Goal: Task Accomplishment & Management: Complete application form

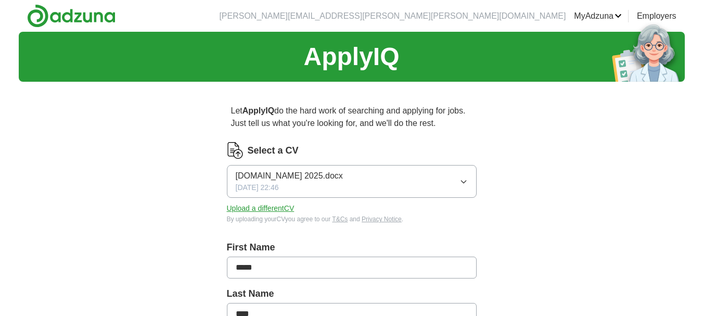
click at [271, 209] on button "Upload a different CV" at bounding box center [261, 208] width 68 height 11
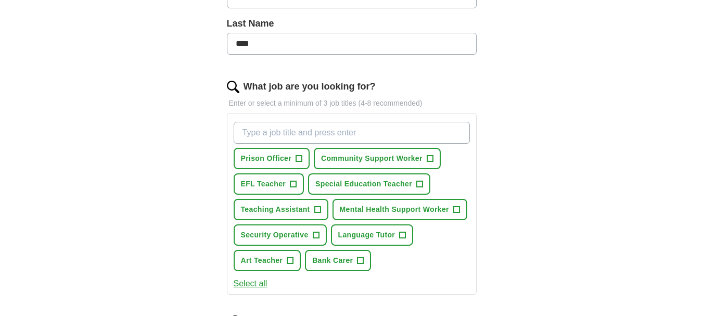
scroll to position [278, 0]
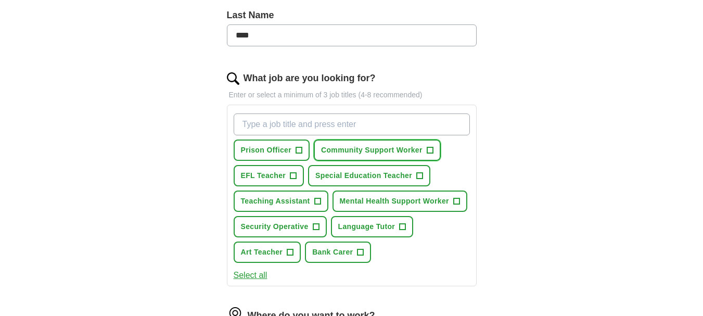
click at [429, 150] on span "+" at bounding box center [430, 150] width 6 height 8
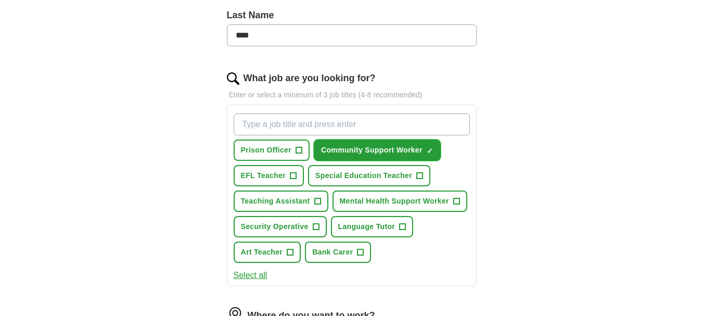
click at [0, 0] on span "×" at bounding box center [0, 0] width 0 height 0
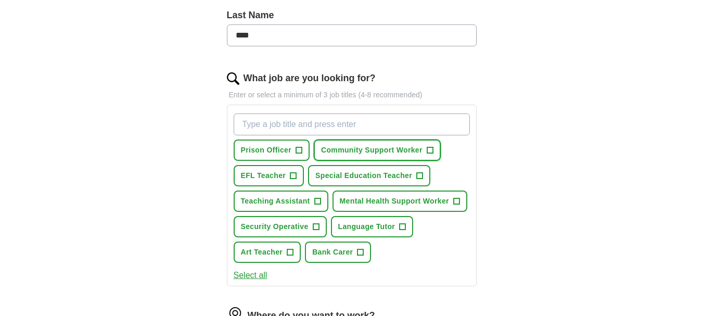
click at [430, 151] on span "+" at bounding box center [430, 150] width 6 height 8
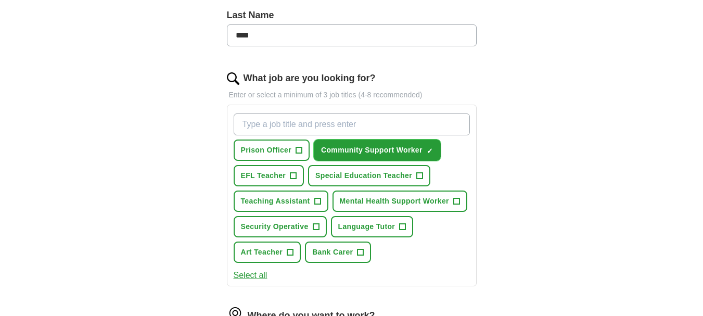
drag, startPoint x: 376, startPoint y: 150, endPoint x: 300, endPoint y: 126, distance: 80.0
click at [300, 126] on div "Prison Officer + Community Support Worker ✓ × EFL Teacher + Special Education T…" at bounding box center [351, 188] width 240 height 158
click at [456, 200] on span "+" at bounding box center [456, 201] width 6 height 8
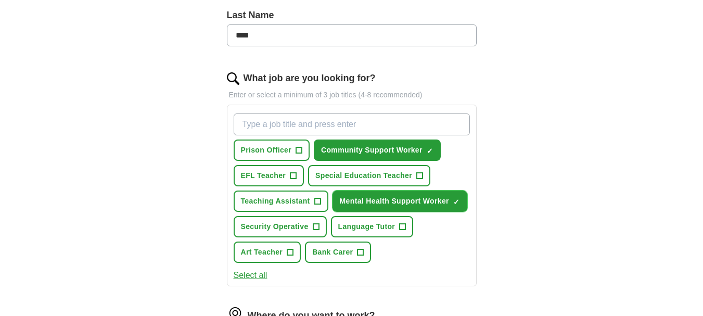
click at [0, 0] on span "×" at bounding box center [0, 0] width 0 height 0
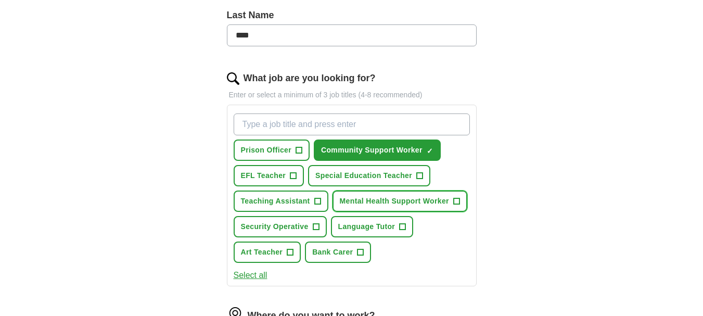
click at [456, 200] on span "+" at bounding box center [456, 201] width 6 height 8
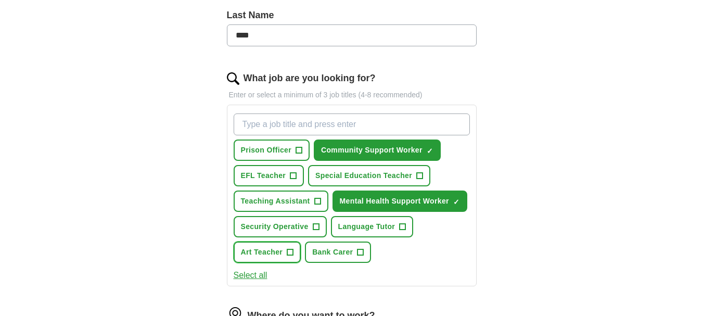
click at [290, 250] on span "+" at bounding box center [290, 252] width 6 height 8
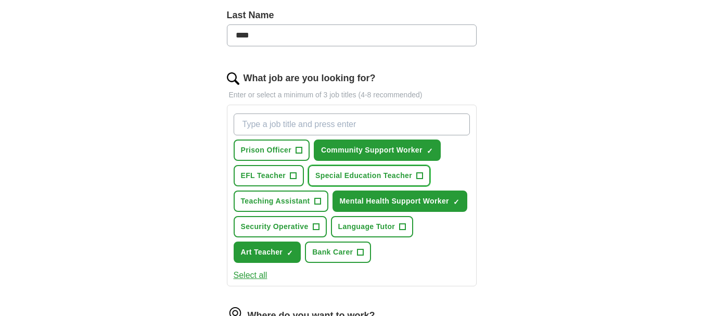
click at [420, 176] on span "+" at bounding box center [419, 176] width 6 height 8
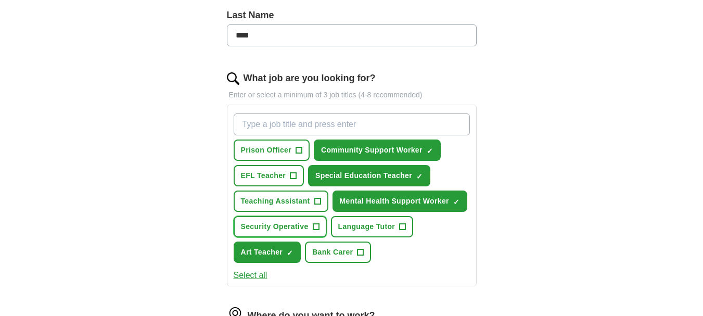
click at [316, 225] on span "+" at bounding box center [316, 227] width 6 height 8
click at [244, 124] on input "What job are you looking for?" at bounding box center [352, 124] width 236 height 22
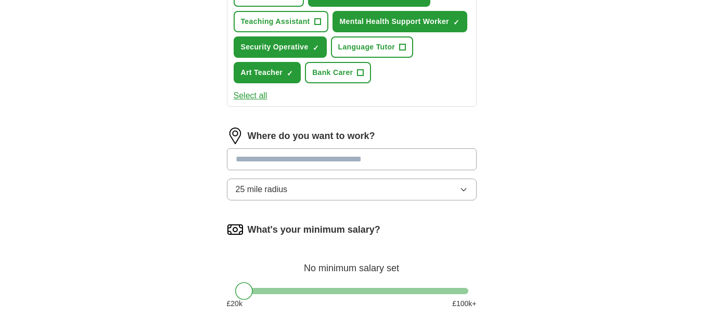
scroll to position [461, 0]
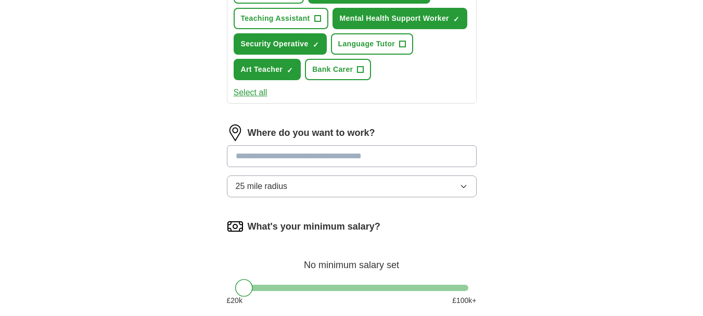
type input "community support worker"
click at [236, 156] on input at bounding box center [352, 156] width 250 height 22
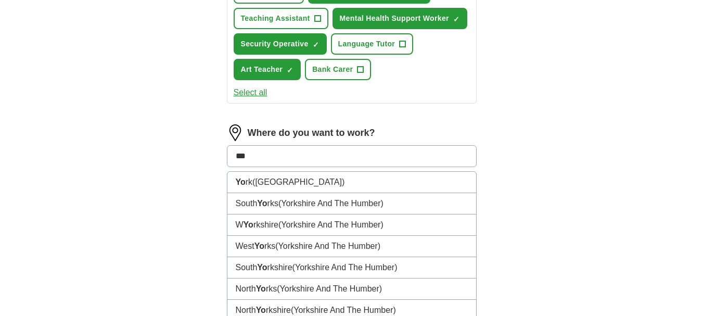
type input "****"
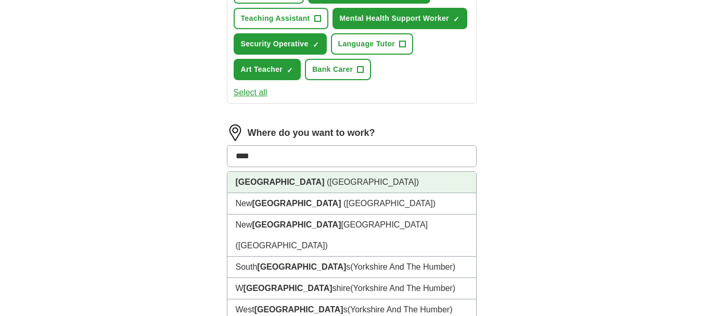
click at [342, 183] on li "[GEOGRAPHIC_DATA] ([GEOGRAPHIC_DATA])" at bounding box center [351, 182] width 249 height 21
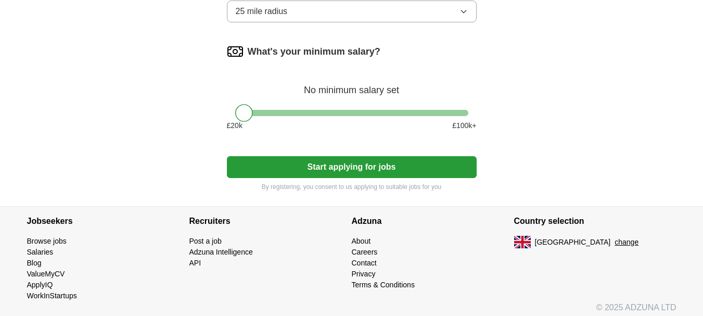
scroll to position [650, 0]
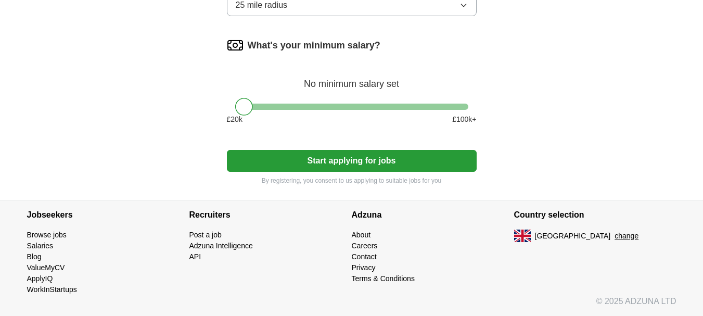
click at [246, 109] on div at bounding box center [244, 107] width 18 height 18
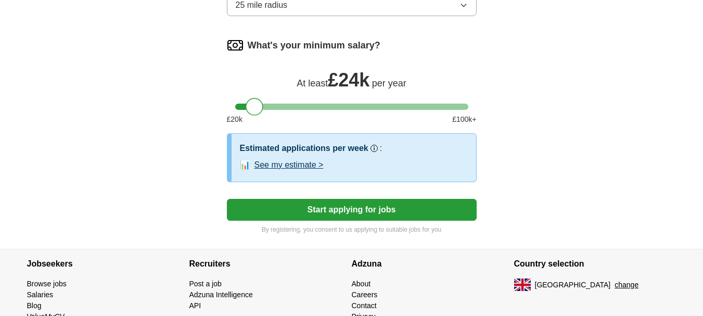
click at [254, 109] on div at bounding box center [351, 107] width 233 height 6
click at [247, 109] on div at bounding box center [249, 107] width 18 height 18
click at [350, 211] on button "Start applying for jobs" at bounding box center [352, 210] width 250 height 22
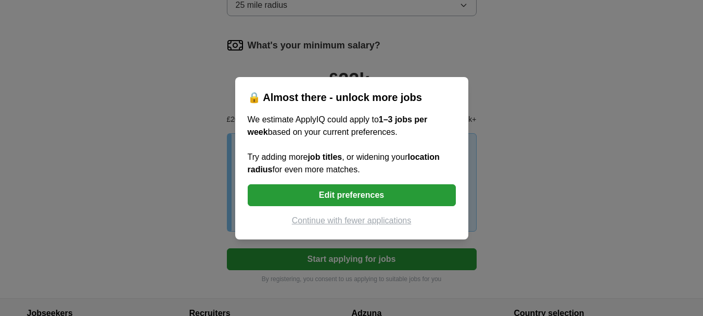
click at [357, 196] on button "Edit preferences" at bounding box center [352, 195] width 208 height 22
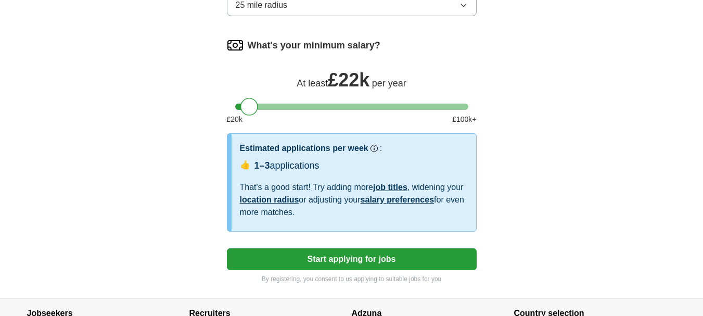
click at [366, 259] on button "Start applying for jobs" at bounding box center [352, 259] width 250 height 22
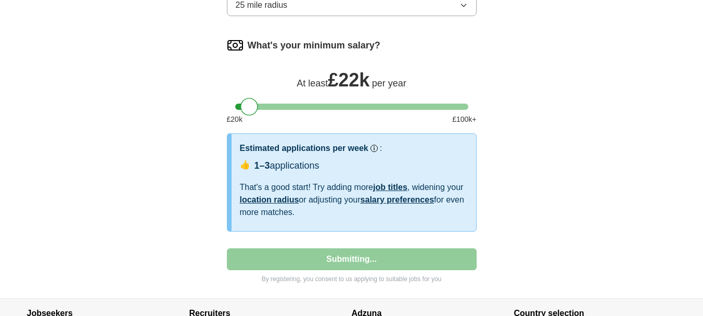
select select "**"
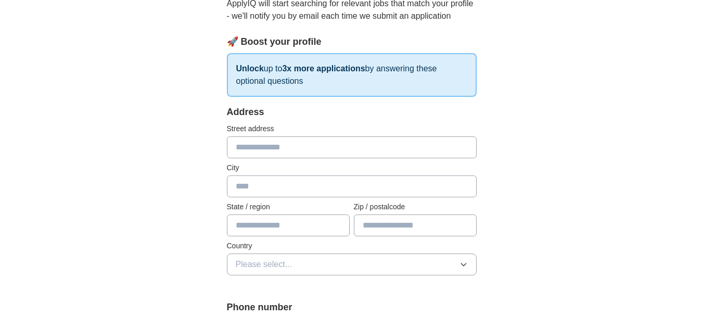
scroll to position [123, 0]
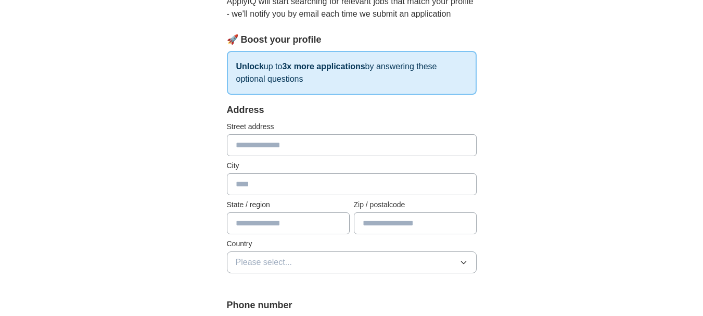
click at [242, 146] on input "text" at bounding box center [352, 145] width 250 height 22
type input "**********"
type input "********"
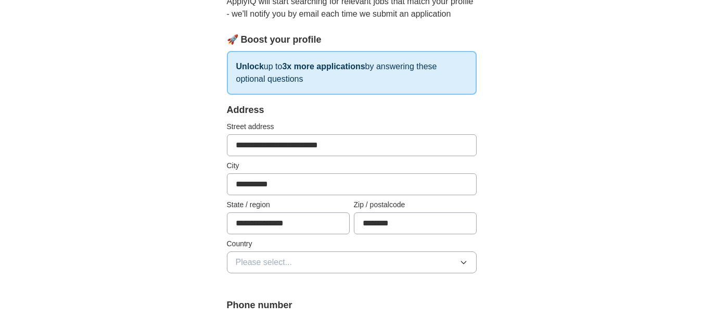
click at [248, 262] on span "Please select..." at bounding box center [264, 262] width 57 height 12
click at [278, 286] on span "[GEOGRAPHIC_DATA]" at bounding box center [279, 286] width 87 height 12
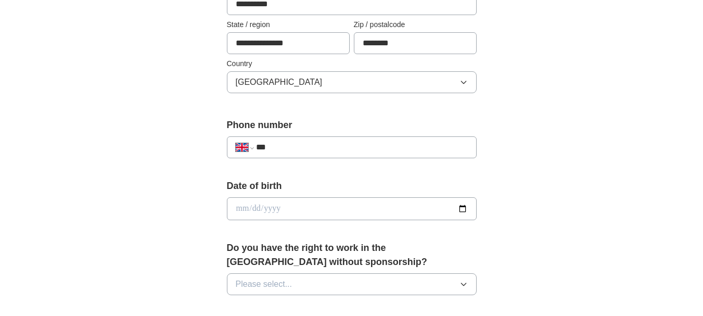
scroll to position [322, 0]
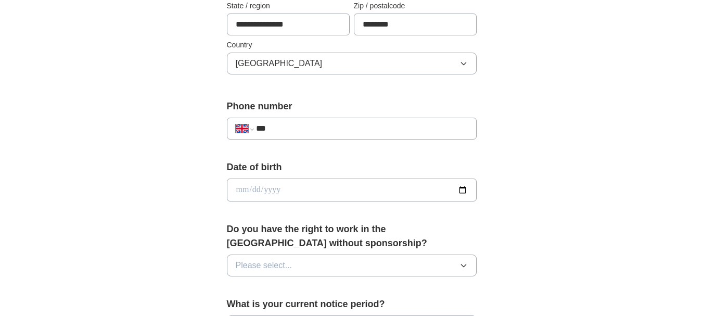
click at [282, 129] on input "***" at bounding box center [361, 128] width 211 height 12
type input "**********"
click at [253, 186] on input "date" at bounding box center [352, 189] width 250 height 23
click at [238, 187] on input "date" at bounding box center [352, 189] width 250 height 23
type input "**********"
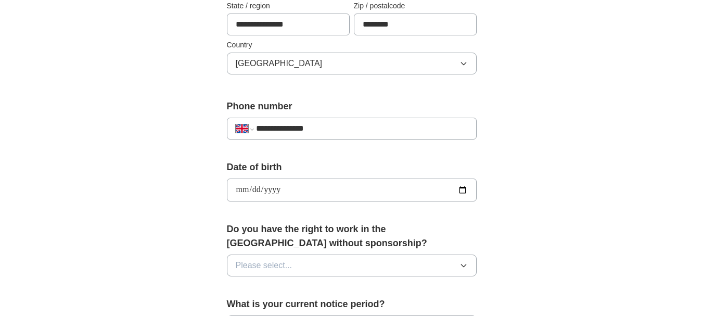
click at [464, 264] on icon "button" at bounding box center [463, 265] width 8 height 8
click at [452, 290] on div "Yes" at bounding box center [352, 289] width 232 height 12
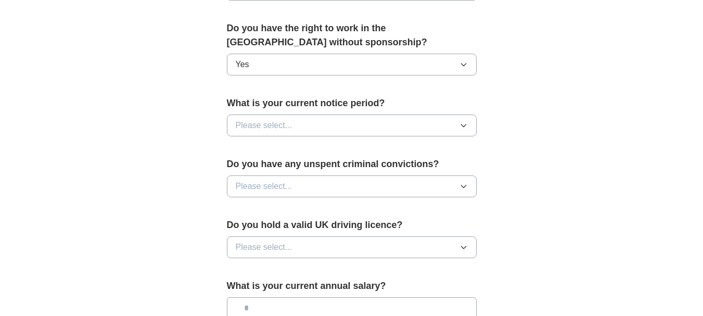
scroll to position [534, 0]
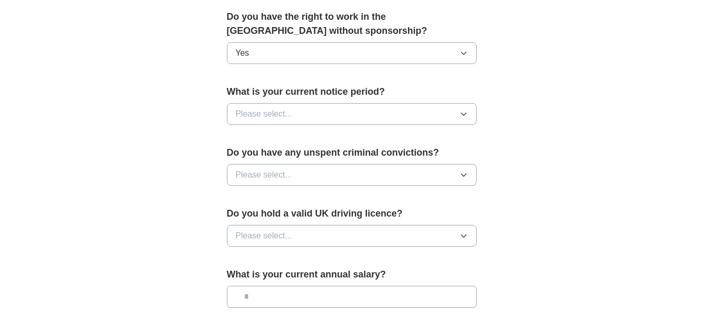
click at [462, 113] on icon "button" at bounding box center [463, 114] width 8 height 8
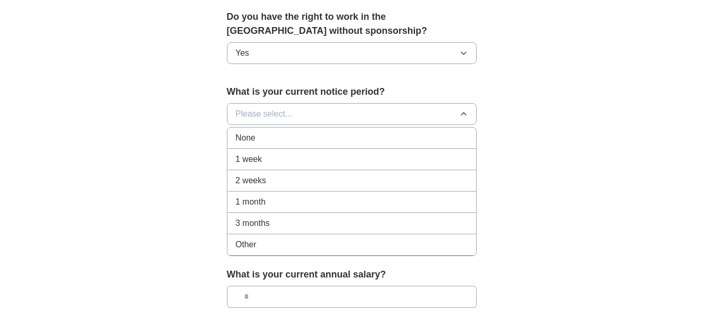
click at [457, 137] on div "None" at bounding box center [352, 138] width 232 height 12
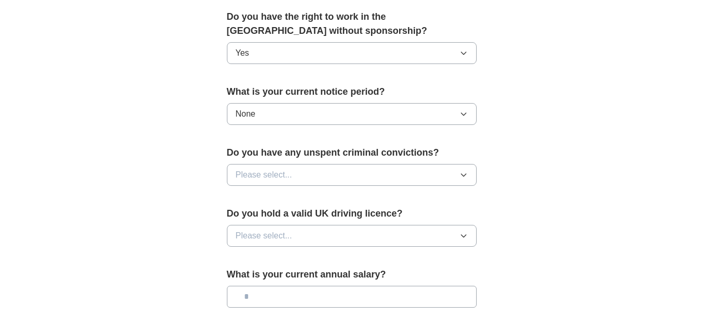
click at [463, 175] on icon "button" at bounding box center [463, 175] width 8 height 8
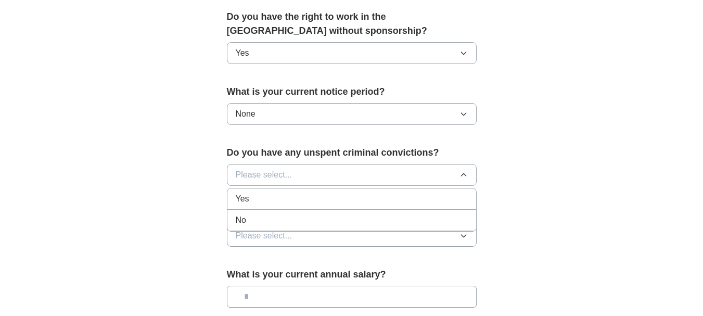
click at [457, 224] on div "No" at bounding box center [352, 220] width 232 height 12
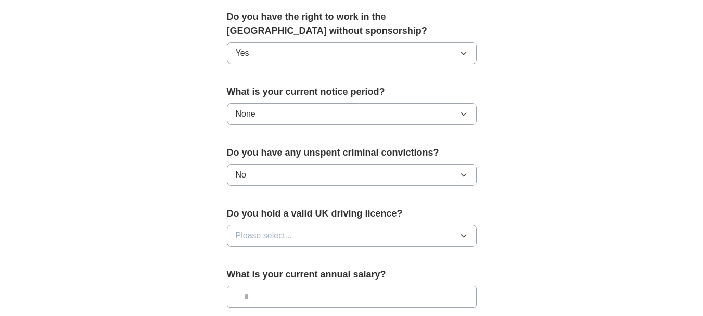
click at [459, 232] on icon "button" at bounding box center [463, 235] width 8 height 8
click at [419, 265] on div "Yes" at bounding box center [352, 259] width 232 height 12
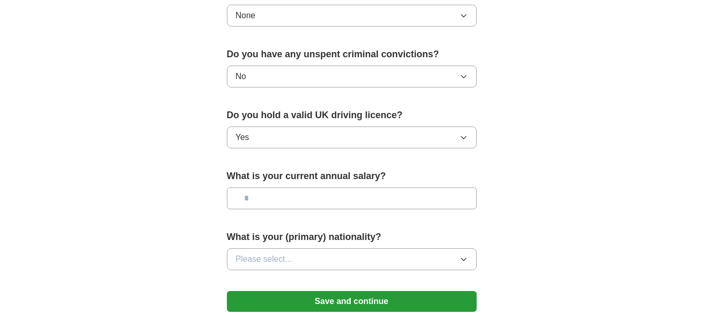
scroll to position [657, 0]
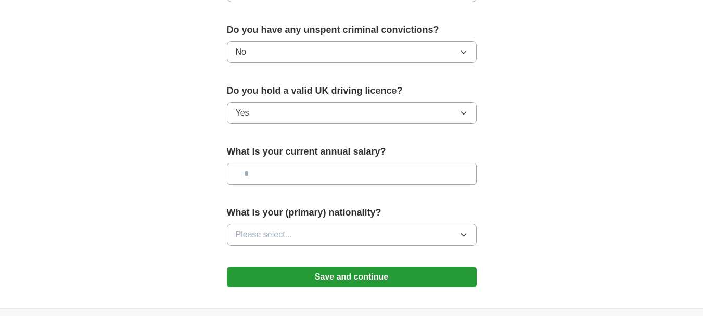
click at [251, 175] on input "text" at bounding box center [352, 174] width 250 height 22
type input "*******"
click at [462, 235] on icon "button" at bounding box center [463, 235] width 5 height 3
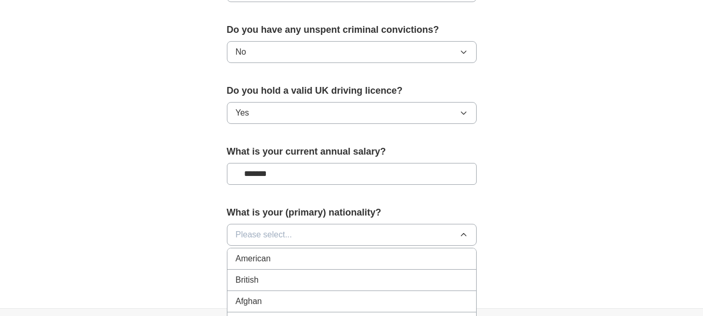
click at [458, 277] on div "British" at bounding box center [352, 280] width 232 height 12
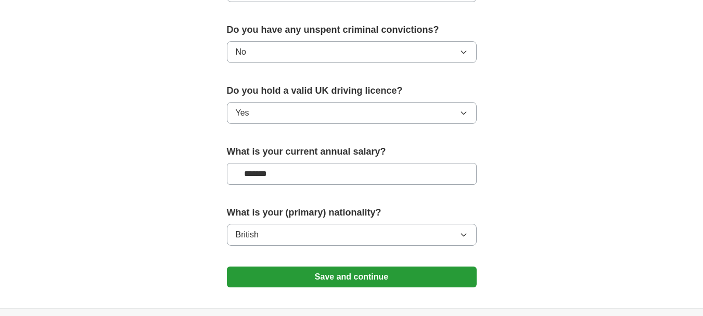
click at [365, 276] on button "Save and continue" at bounding box center [352, 276] width 250 height 21
